Goal: Contribute content: Contribute content

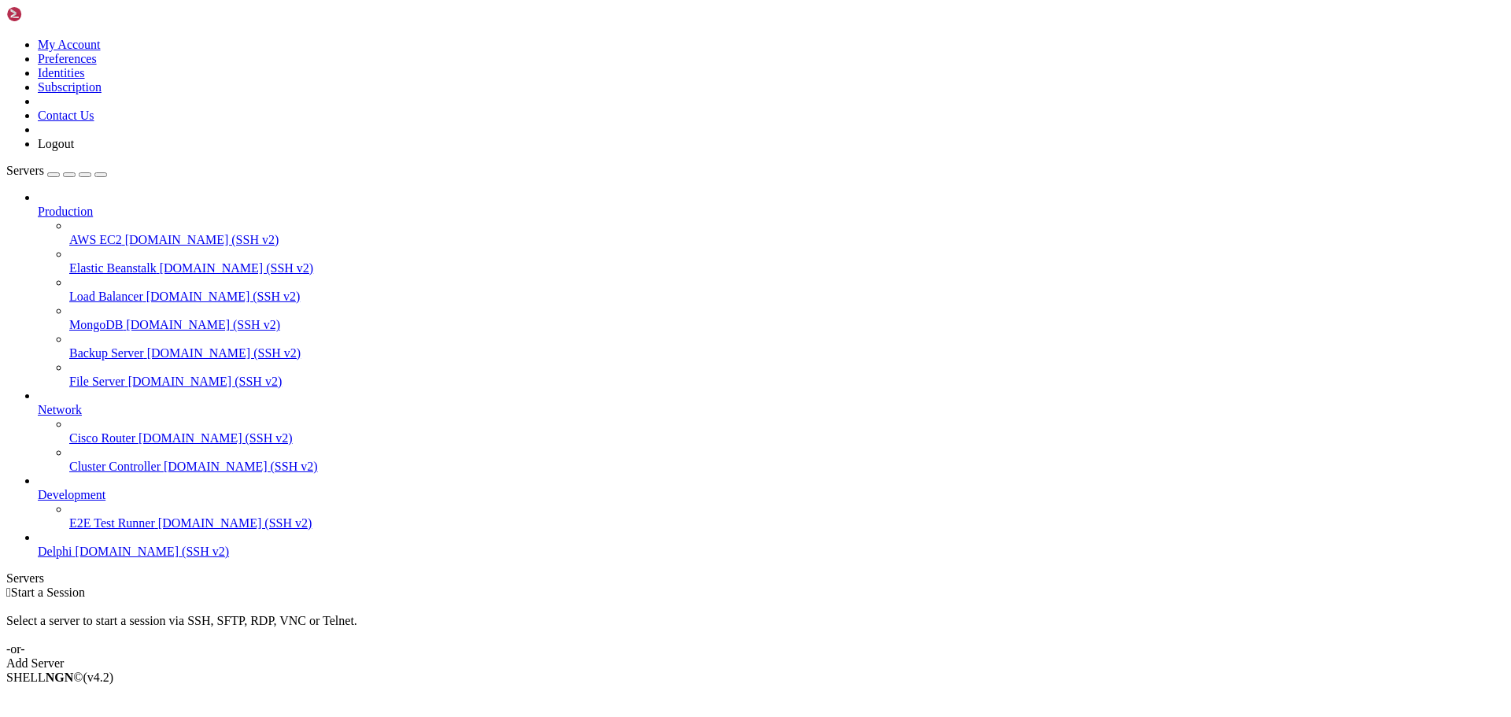
click at [72, 558] on span "Delphi" at bounding box center [55, 550] width 35 height 13
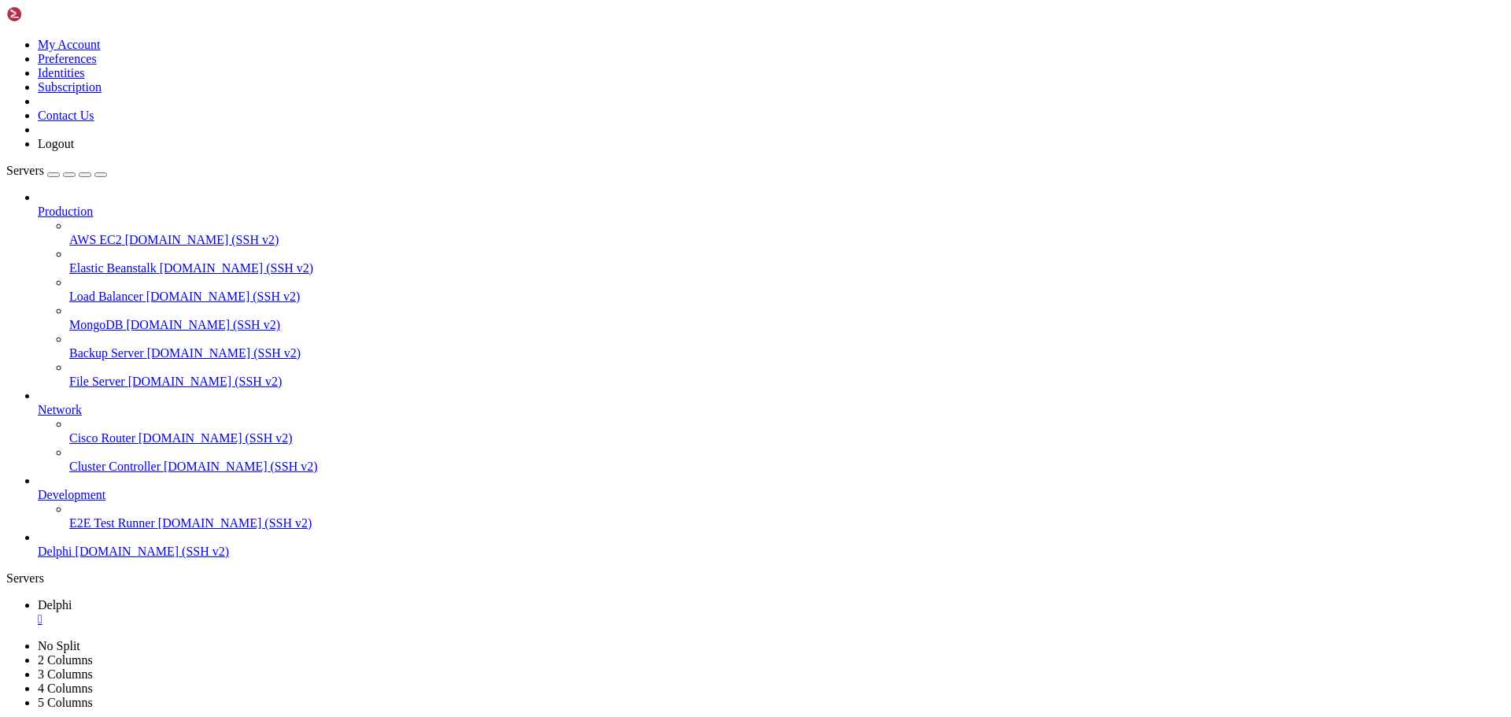
type input "/home/bias76/delphi"
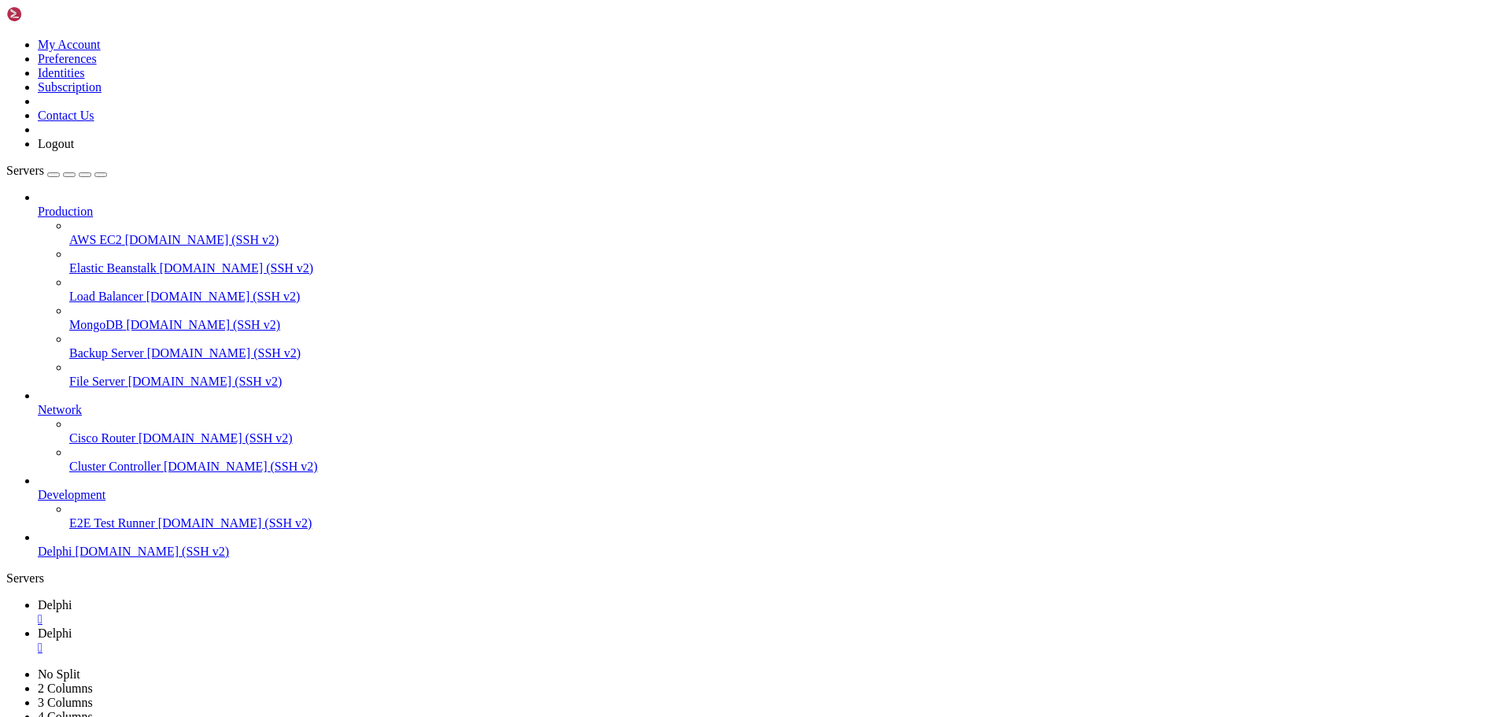
type textarea "main(pattern_length=args.pattern_length, offset=args.offset, balance_strategy=a…"
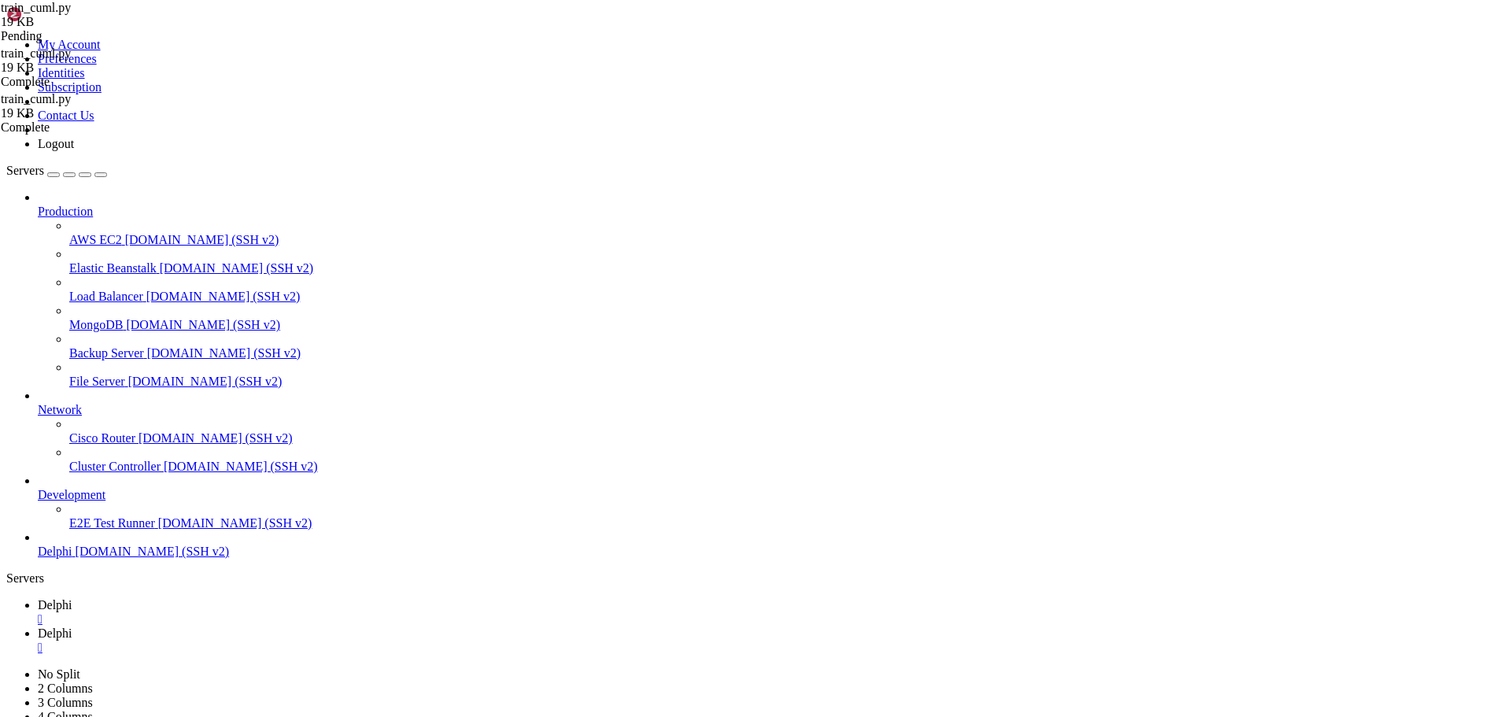
type textarea "return []"
type textarea "# -*- coding: utf-8 -*-"
